Goal: Navigation & Orientation: Find specific page/section

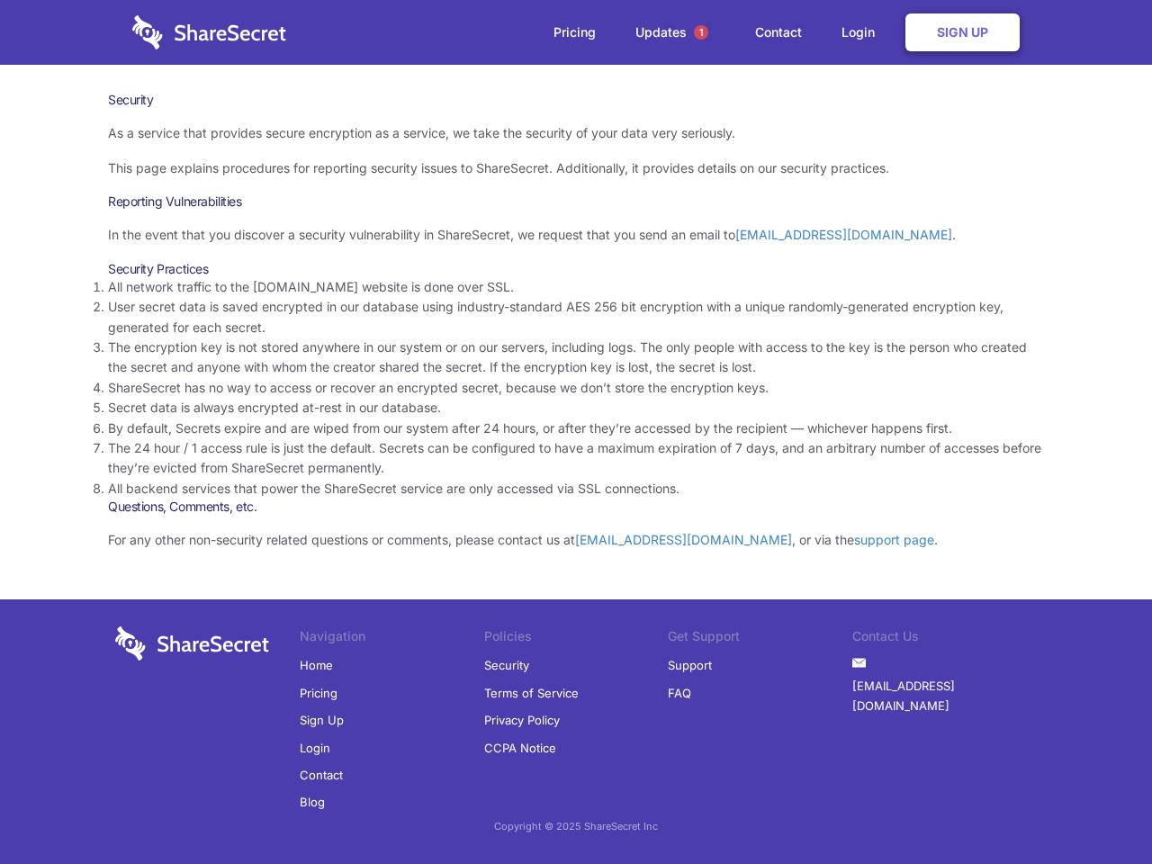
click at [576, 432] on li "By default, Secrets expire and are wiped from our system after 24 hours, or aft…" at bounding box center [576, 429] width 936 height 20
click at [701, 32] on span "1" at bounding box center [701, 32] width 14 height 14
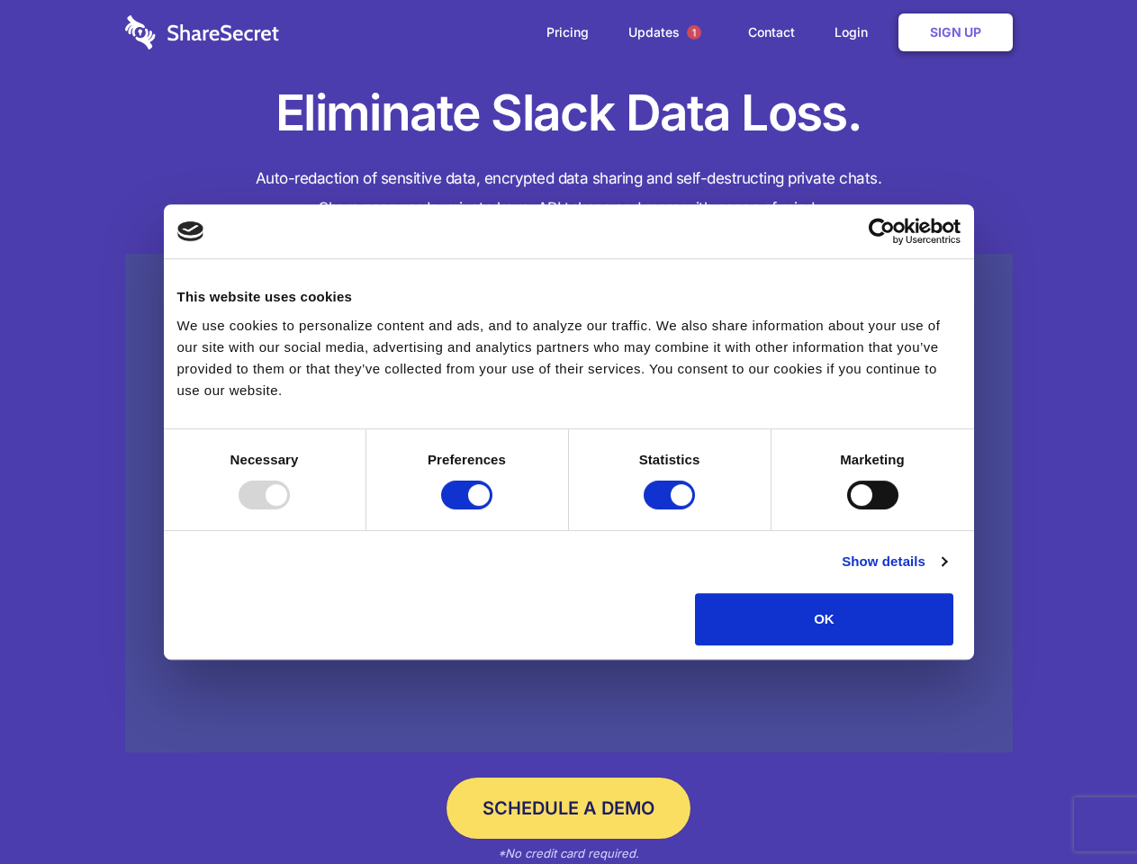
click at [290, 510] on div at bounding box center [264, 495] width 51 height 29
click at [492, 510] on input "Preferences" at bounding box center [466, 495] width 51 height 29
checkbox input "false"
click at [672, 510] on input "Statistics" at bounding box center [669, 495] width 51 height 29
checkbox input "false"
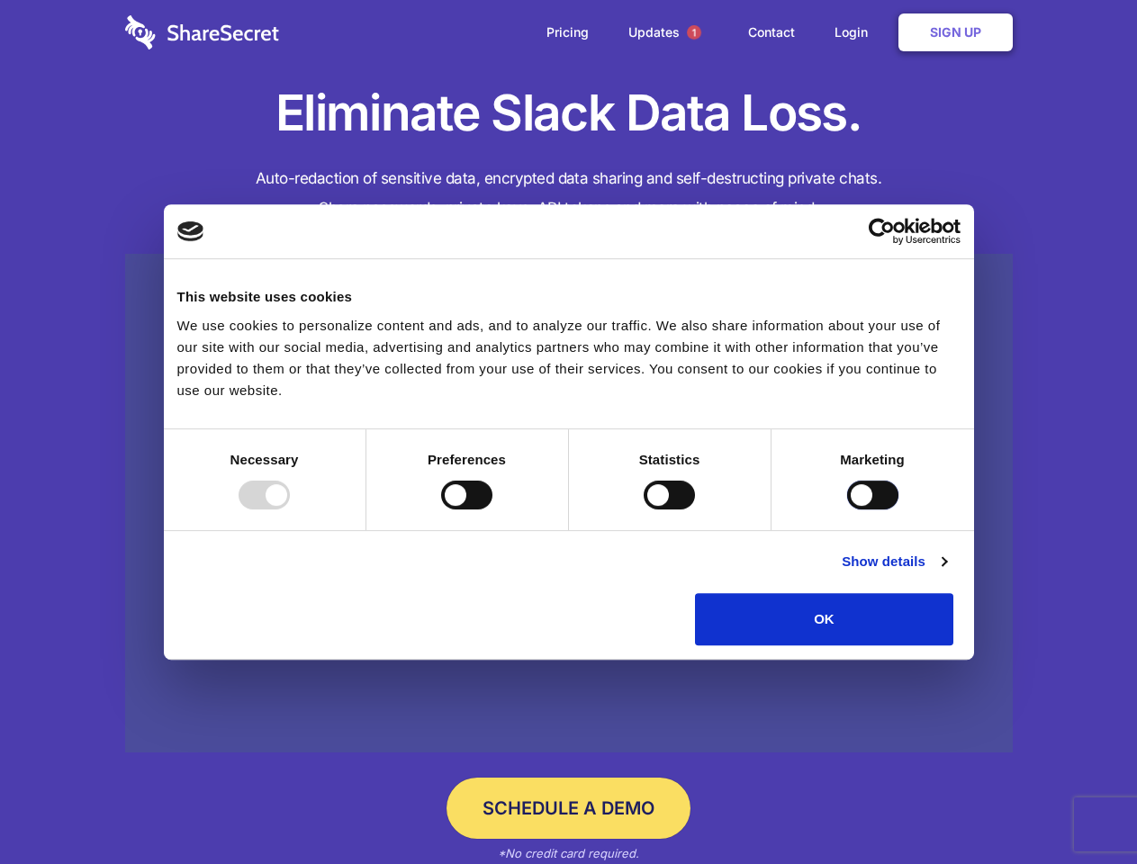
click at [847, 510] on input "Marketing" at bounding box center [872, 495] width 51 height 29
checkbox input "true"
click at [946, 573] on link "Show details" at bounding box center [894, 562] width 104 height 22
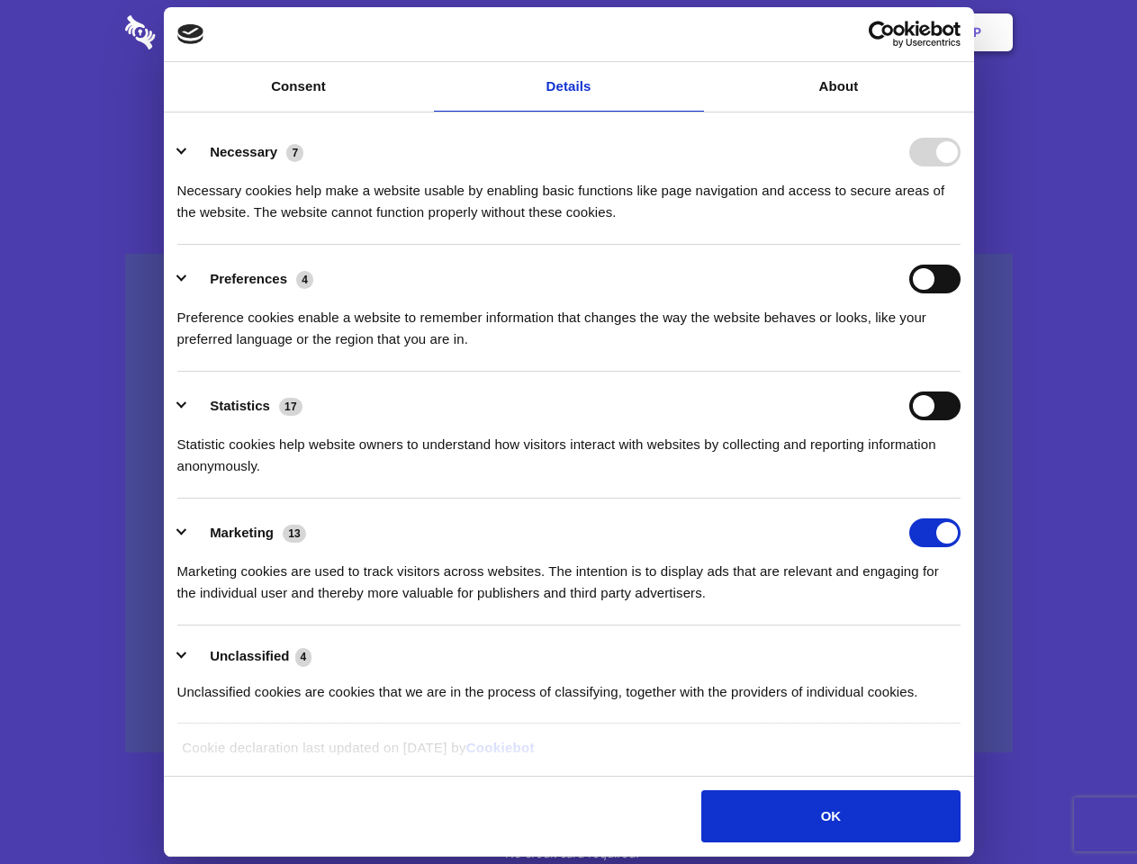
click at [969, 652] on ul "Necessary 7 Necessary cookies help make a website usable by enabling basic func…" at bounding box center [568, 421] width 800 height 607
click at [693, 32] on span "1" at bounding box center [694, 32] width 14 height 14
